Goal: Information Seeking & Learning: Learn about a topic

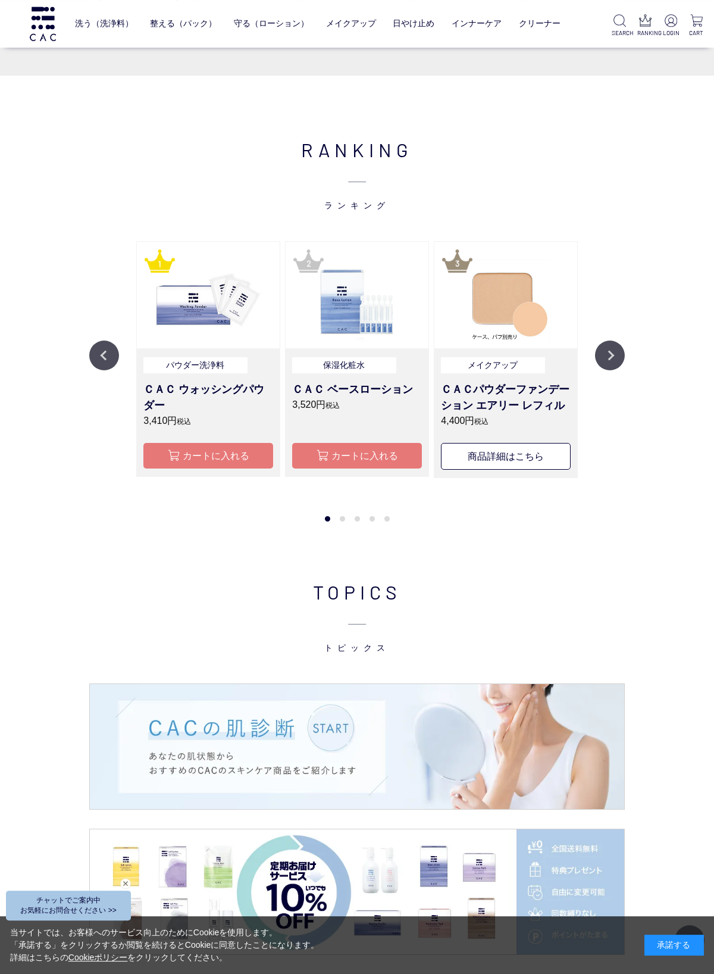
scroll to position [1036, 0]
click at [182, 718] on img at bounding box center [357, 746] width 535 height 125
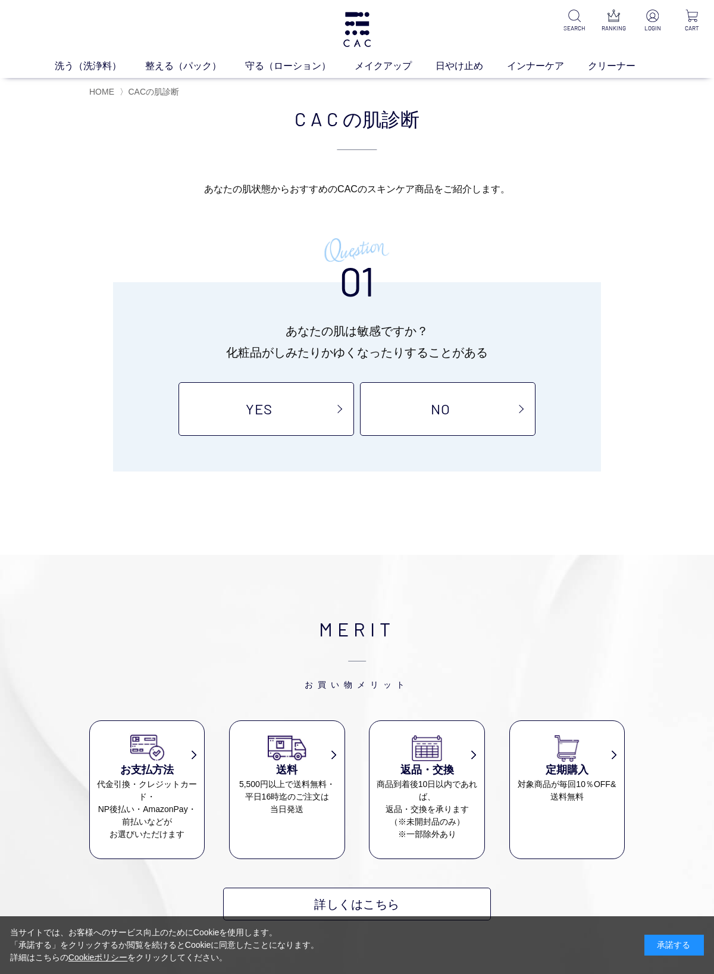
click at [292, 418] on link "YES" at bounding box center [267, 409] width 176 height 54
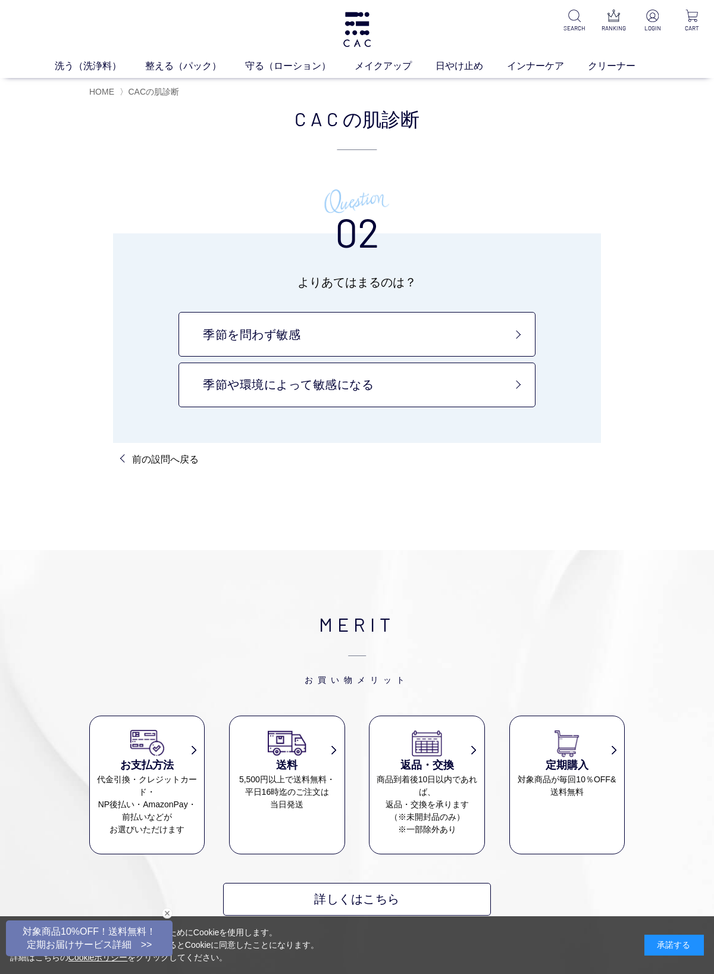
click at [449, 327] on link "季節を問わず敏感" at bounding box center [357, 334] width 357 height 45
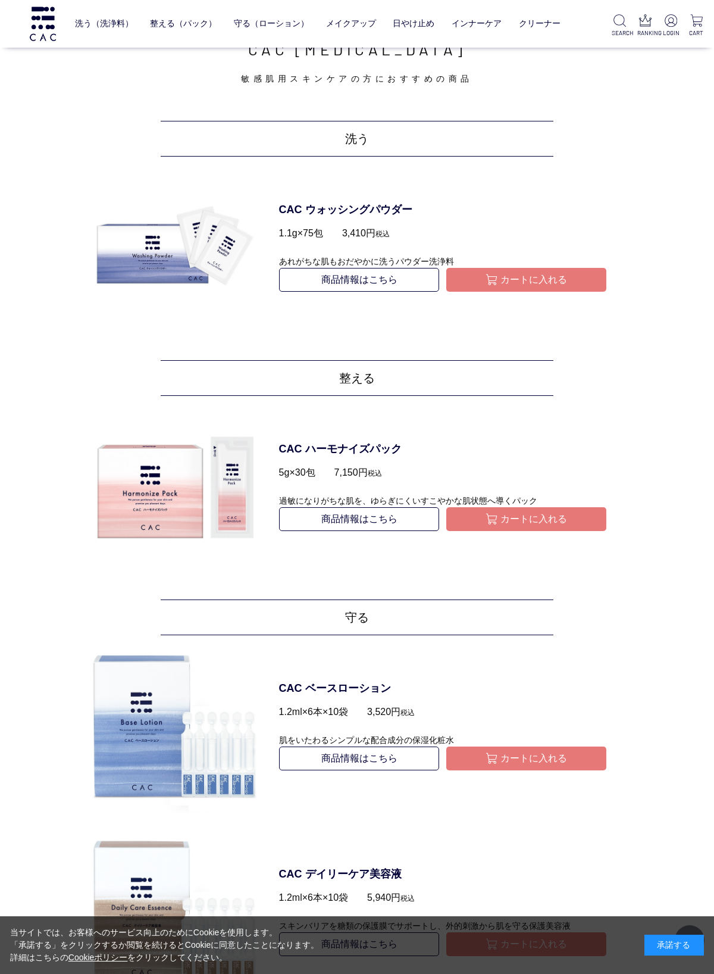
scroll to position [496, 0]
click at [146, 262] on img at bounding box center [174, 248] width 171 height 171
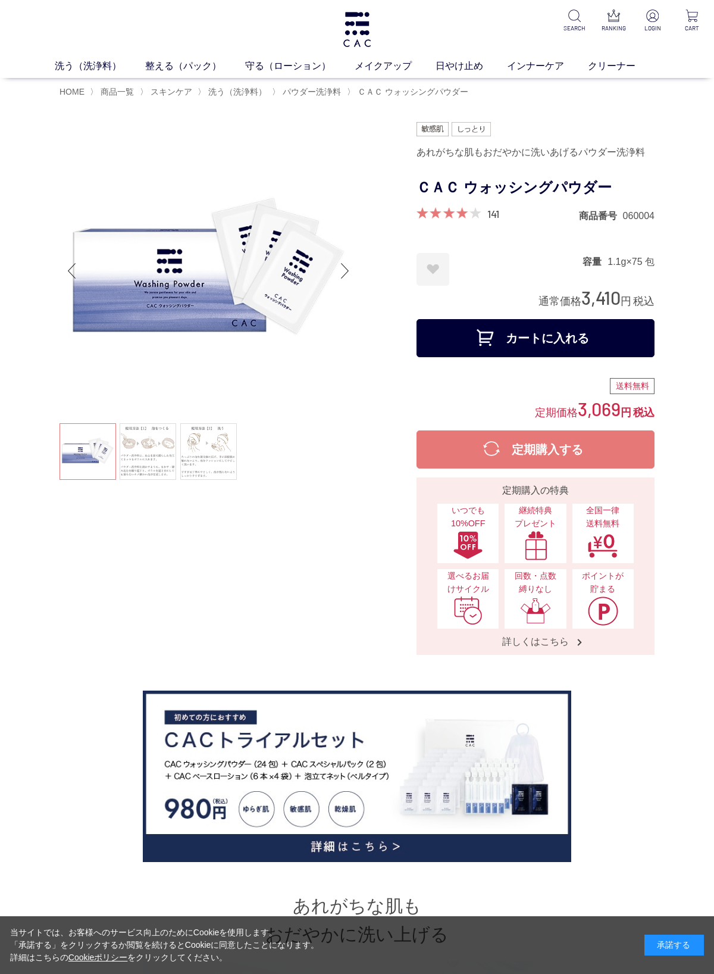
click at [89, 70] on link "洗う（洗浄料）" at bounding box center [100, 66] width 90 height 14
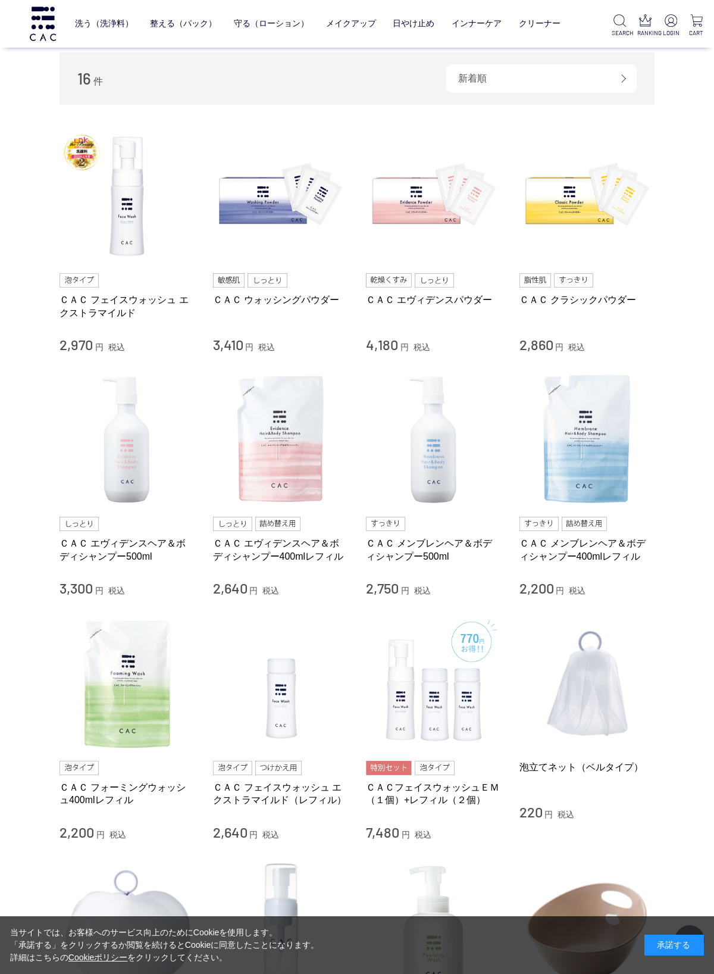
scroll to position [217, 0]
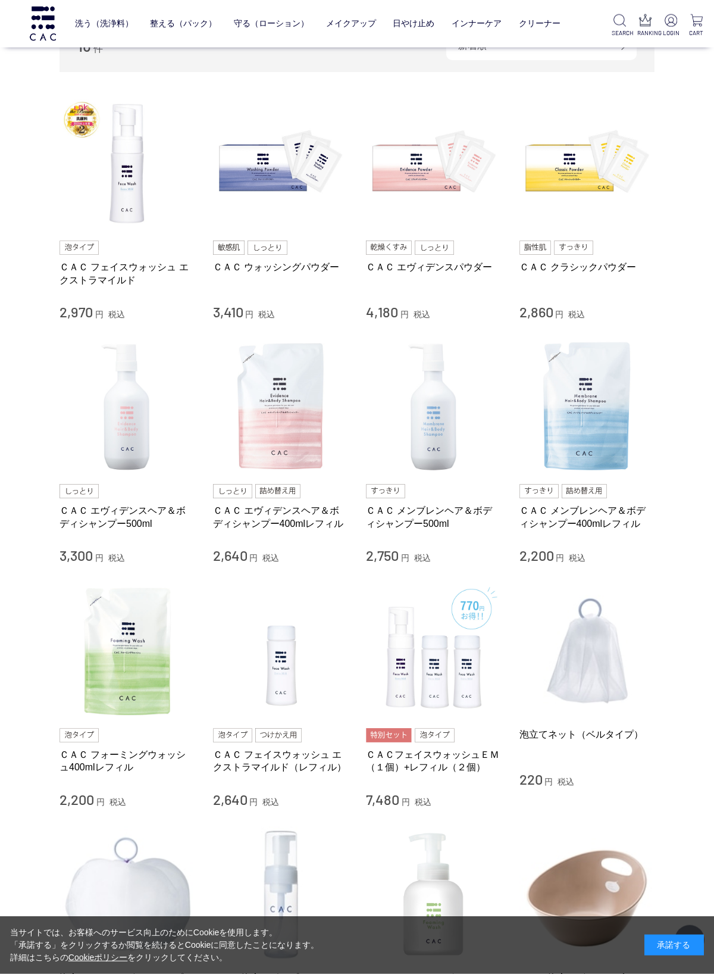
click at [292, 375] on img at bounding box center [281, 407] width 136 height 136
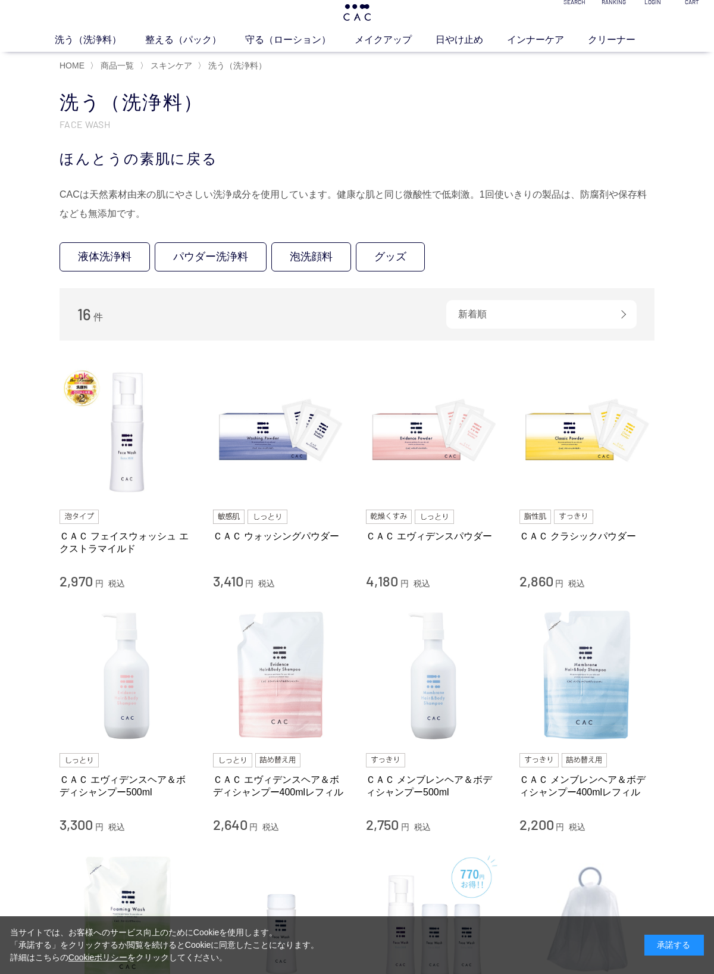
scroll to position [29, 0]
